Goal: Information Seeking & Learning: Learn about a topic

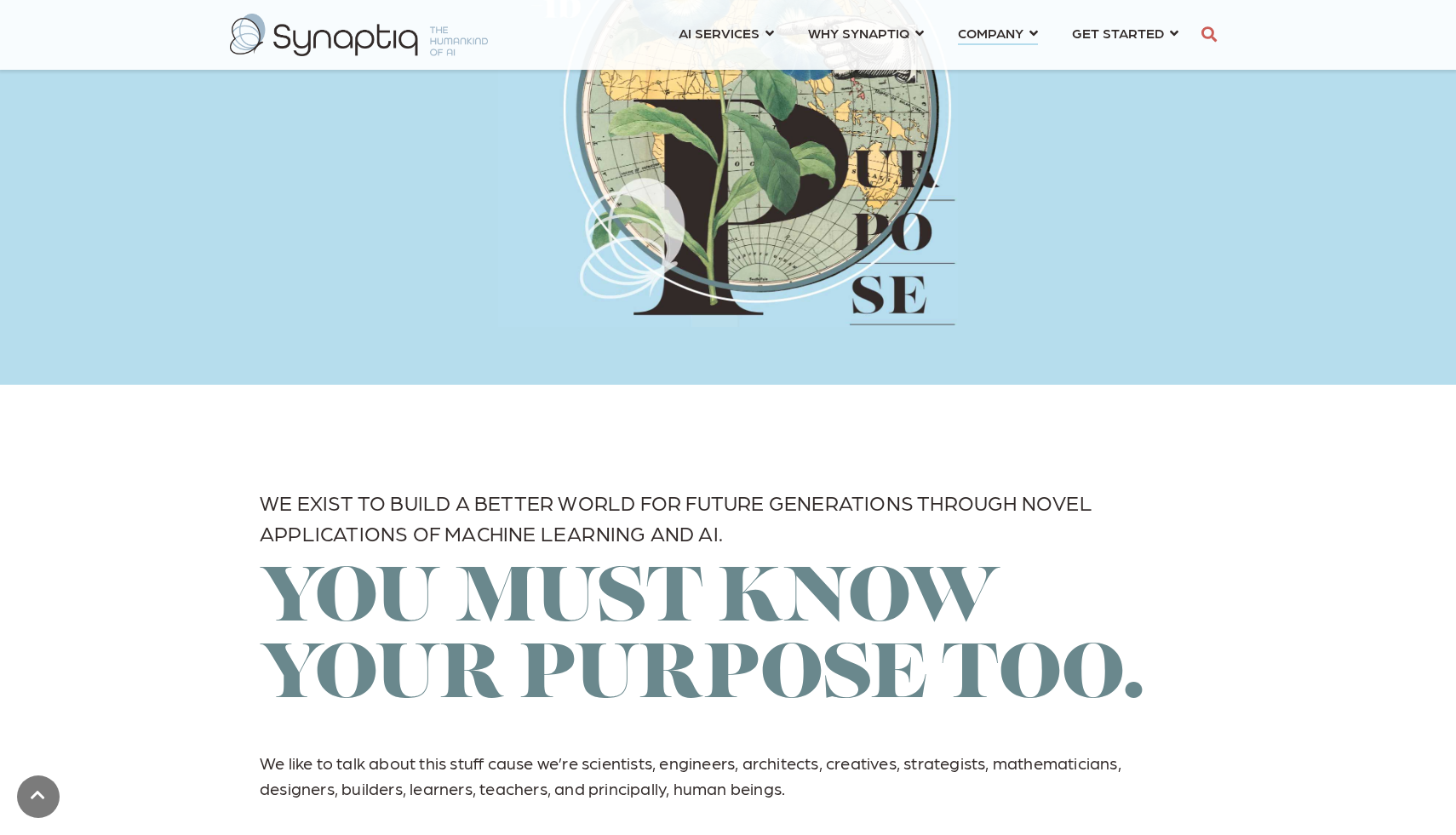
scroll to position [2745, 0]
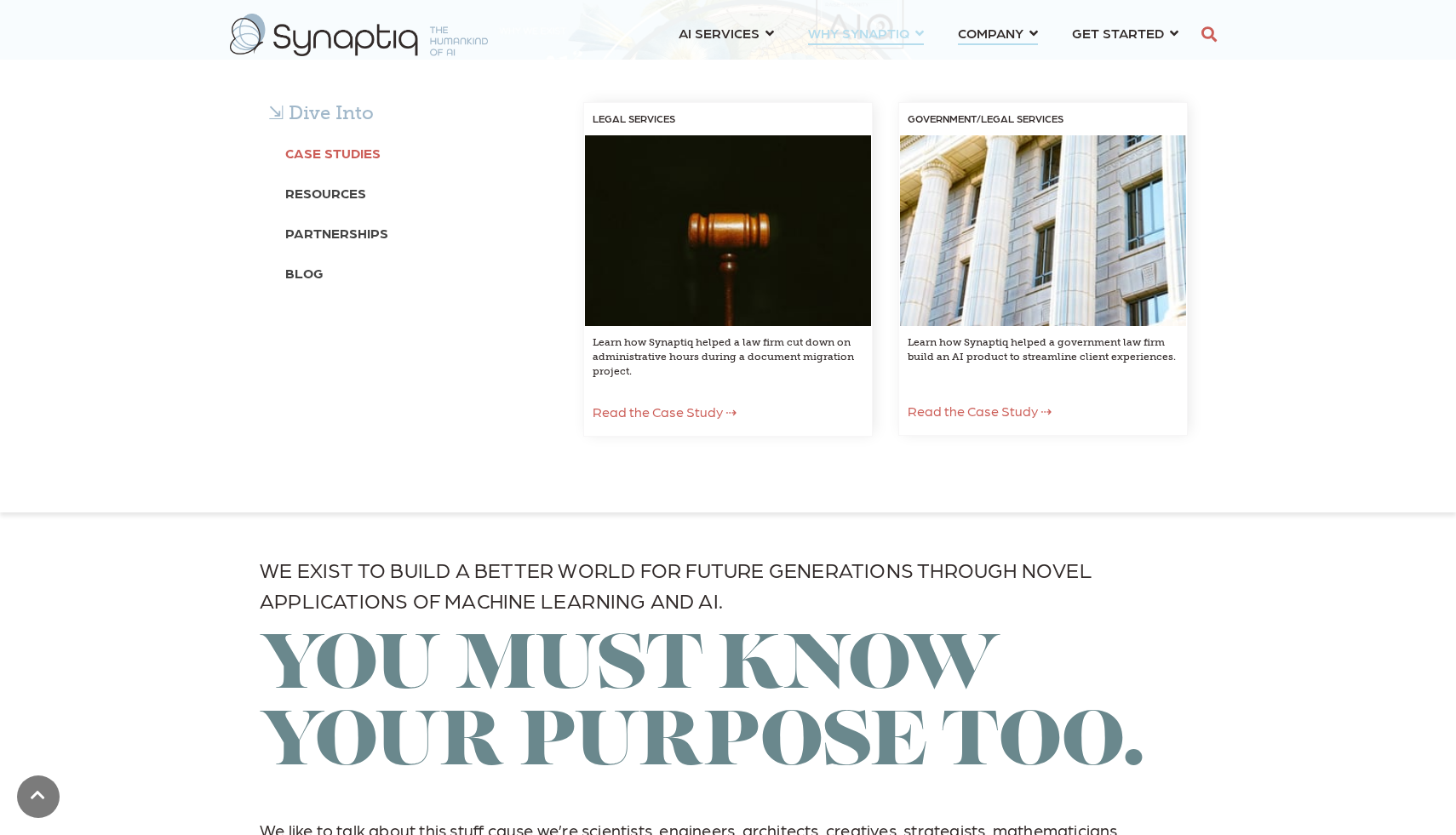
click at [351, 153] on b "Case Studies" at bounding box center [333, 153] width 96 height 17
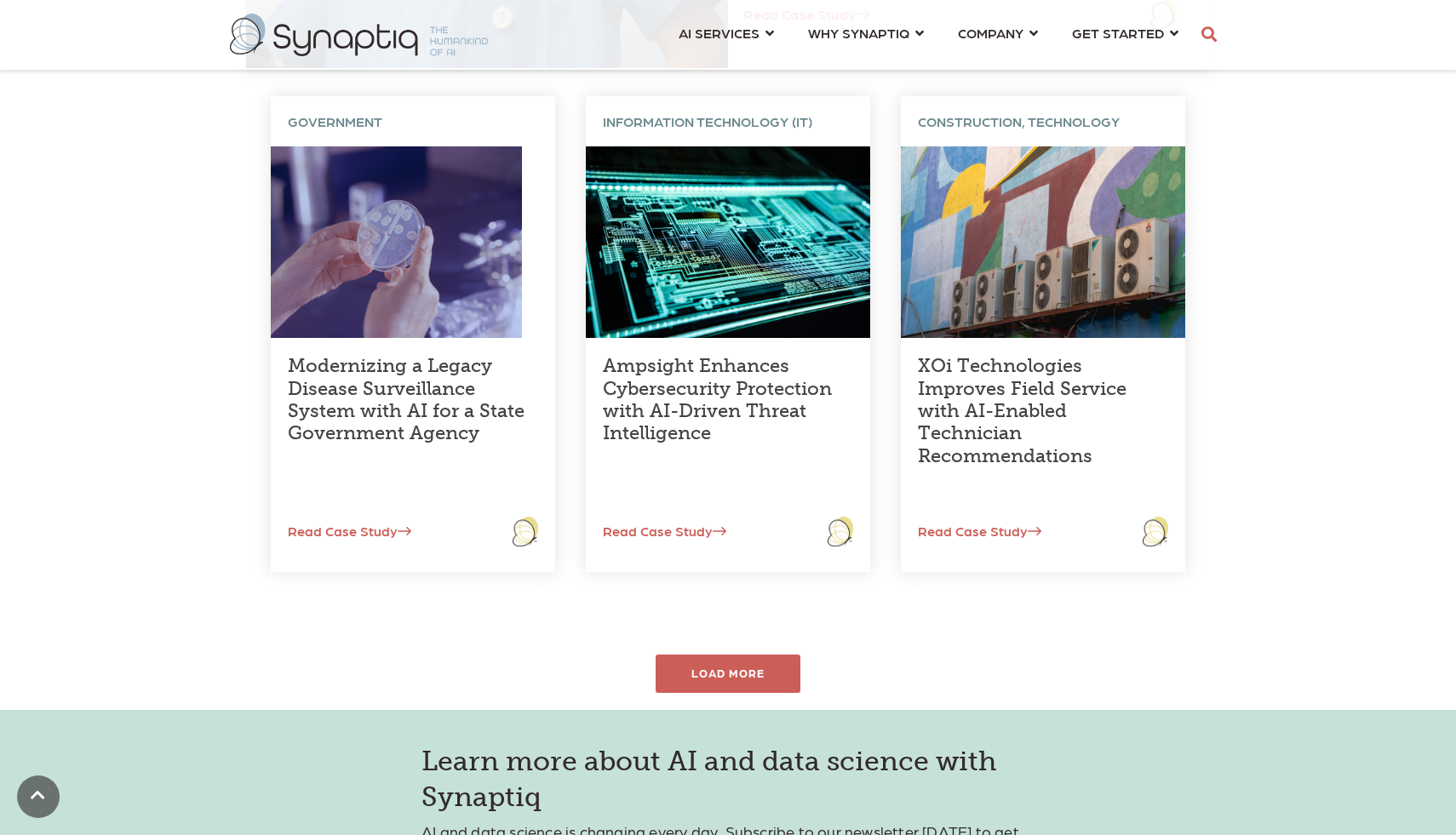
scroll to position [538, 0]
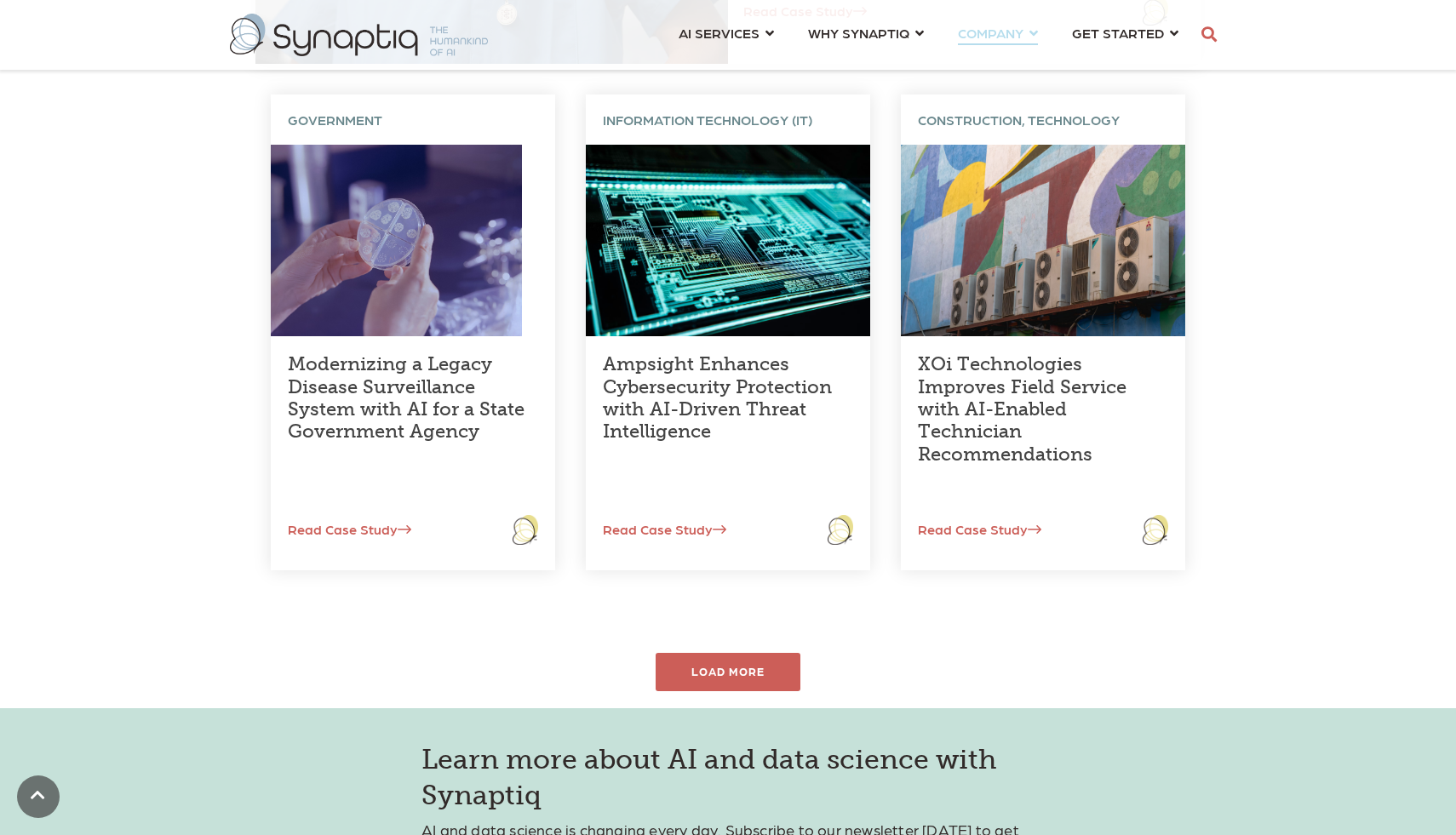
click at [1031, 31] on link "COMPANY ⇲ Learn About Us Events Why We Exist How We Work How We Think Careers ⇲…" at bounding box center [997, 32] width 80 height 31
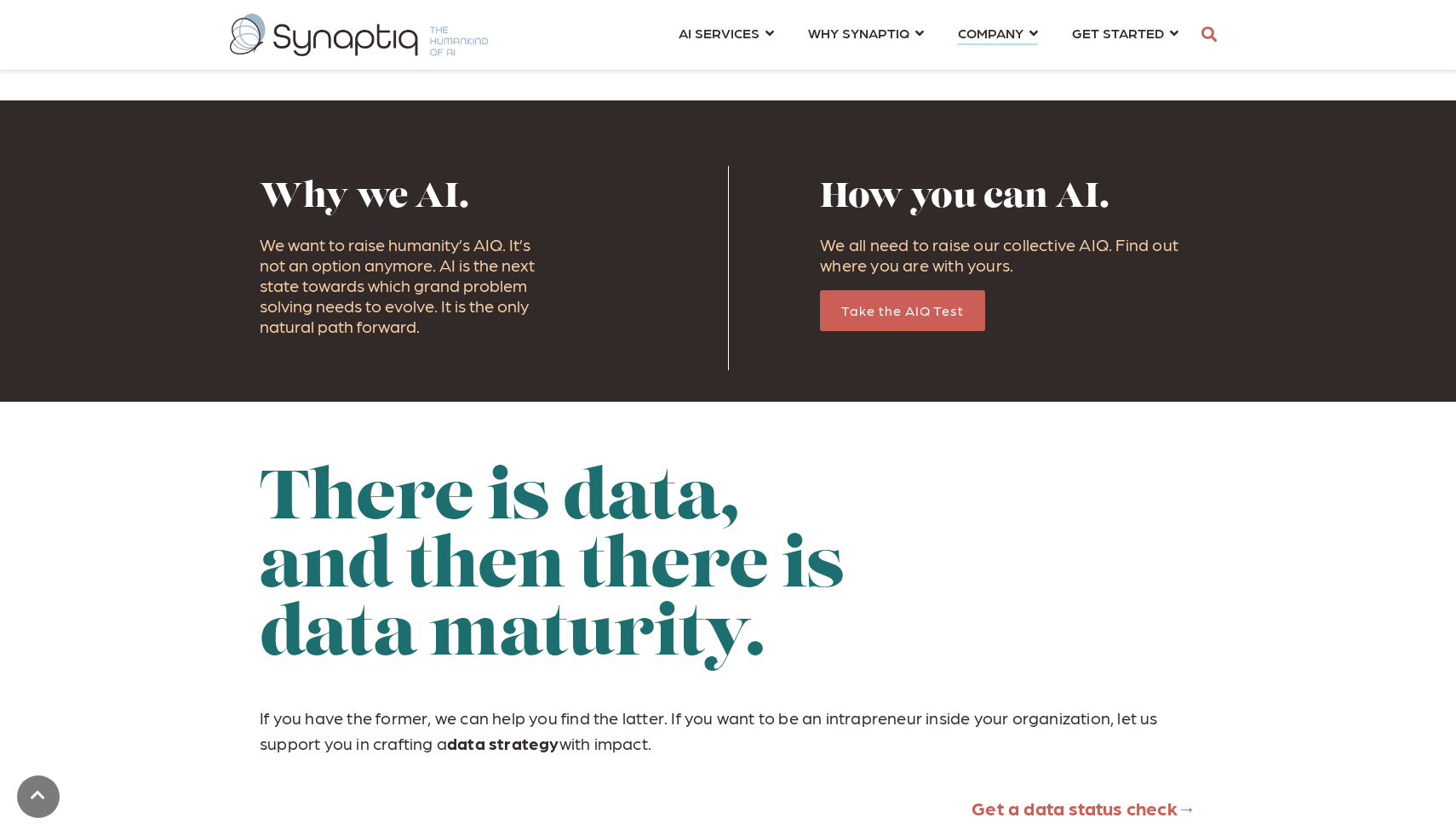
scroll to position [1674, 0]
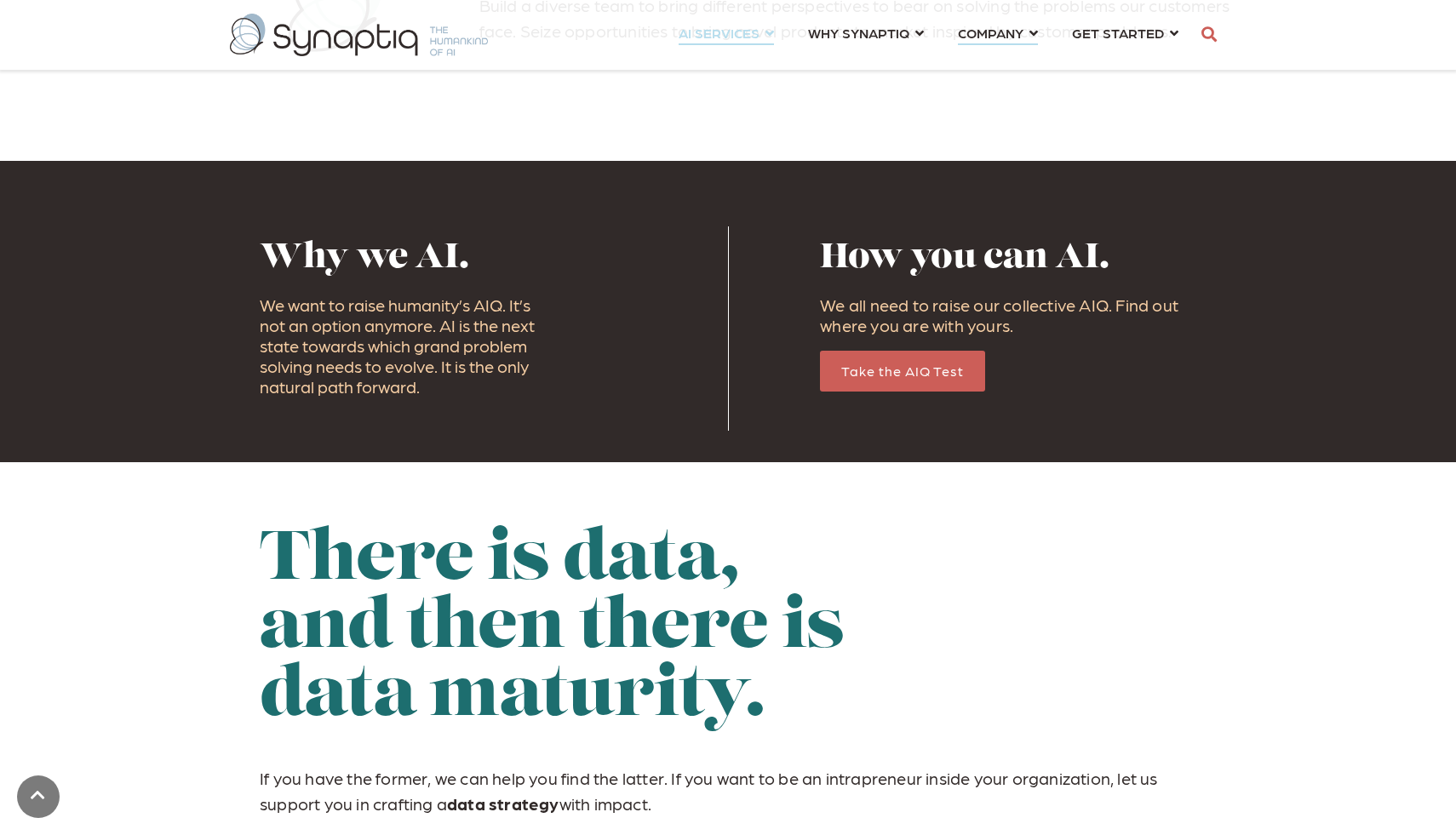
click at [769, 29] on link "AI SERVICES ⇲ By Industry Construction & Real Estate Healthcare Legal Governmen…" at bounding box center [727, 32] width 96 height 31
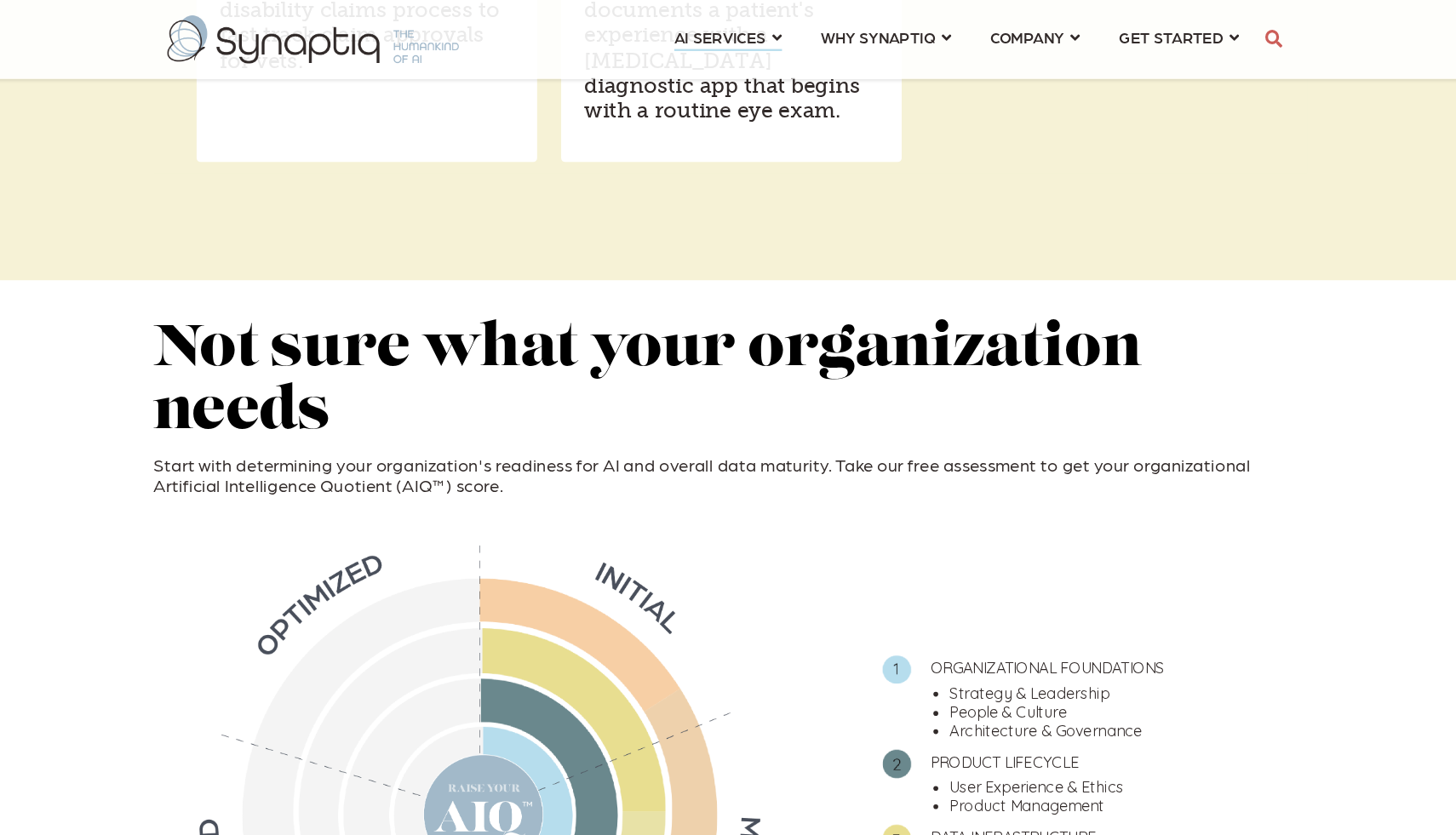
scroll to position [3170, 0]
